Goal: Task Accomplishment & Management: Manage account settings

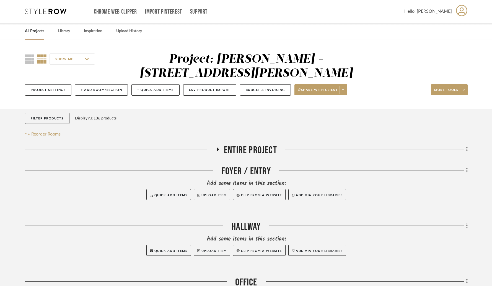
click at [36, 30] on link "All Projects" at bounding box center [34, 30] width 19 height 7
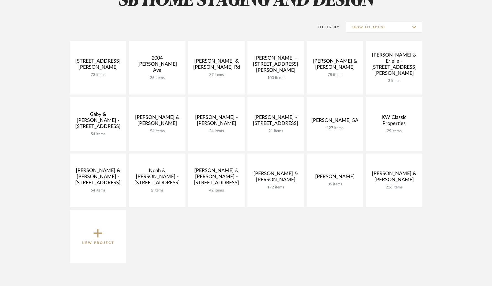
scroll to position [98, 0]
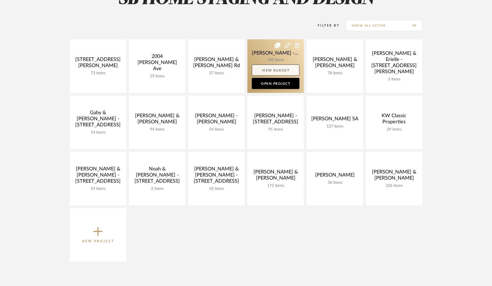
click at [271, 68] on link "View Budget" at bounding box center [276, 69] width 48 height 11
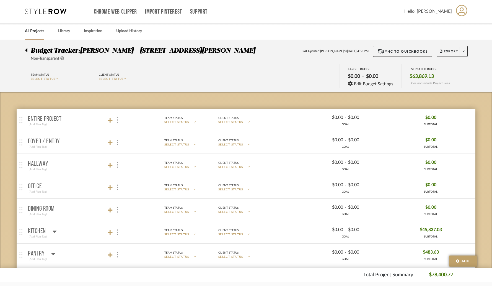
click at [25, 51] on icon at bounding box center [26, 50] width 2 height 7
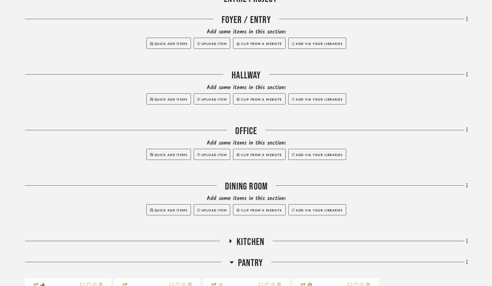
scroll to position [255, 0]
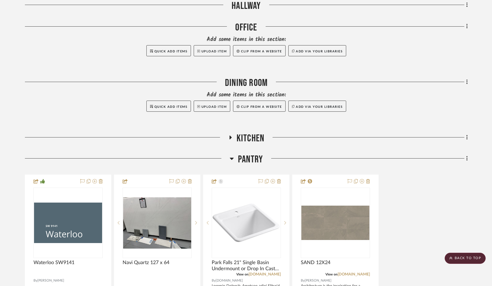
click at [230, 155] on icon at bounding box center [232, 158] width 4 height 7
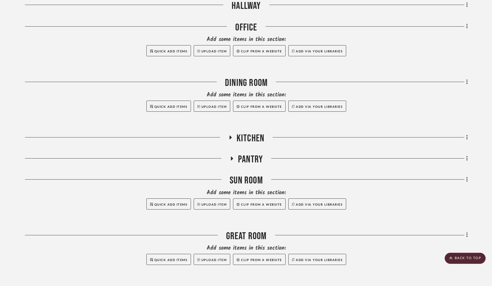
click at [231, 135] on icon at bounding box center [230, 137] width 2 height 4
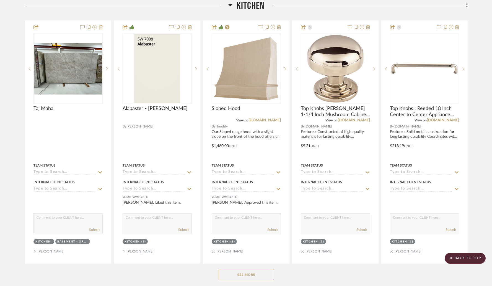
scroll to position [389, 0]
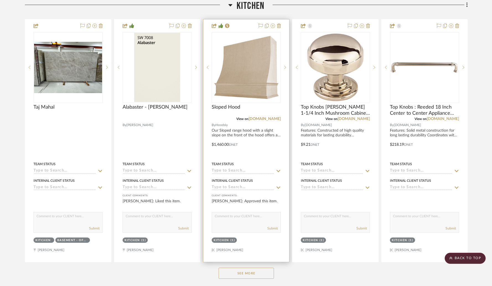
click at [240, 212] on textarea at bounding box center [246, 217] width 69 height 11
type textarea "[PERSON_NAME] is making this and is going to match the trim around the bottom t…"
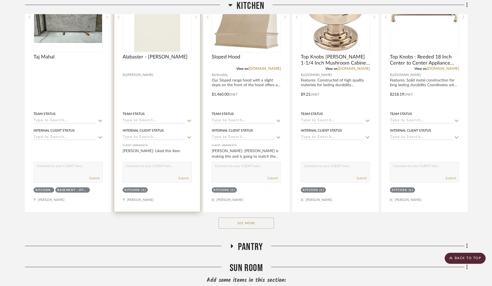
scroll to position [446, 0]
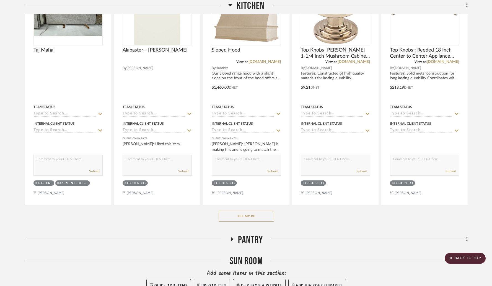
click at [245, 210] on button "See More" at bounding box center [246, 215] width 55 height 11
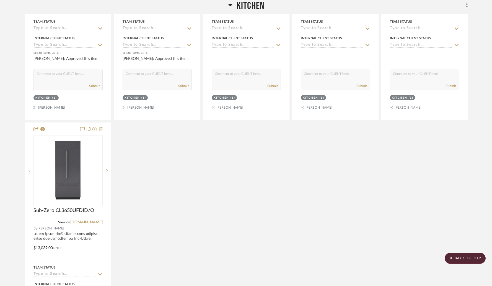
scroll to position [1272, 0]
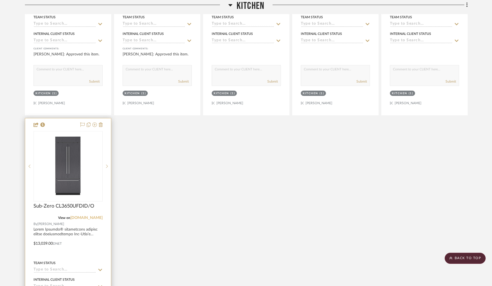
click at [83, 216] on link "[DOMAIN_NAME]" at bounding box center [86, 218] width 32 height 4
click at [66, 152] on img "0" at bounding box center [68, 165] width 43 height 69
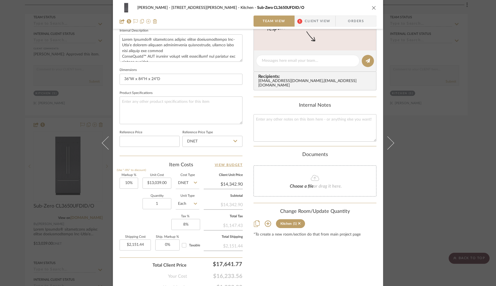
scroll to position [203, 0]
